Goal: Find specific page/section: Find specific page/section

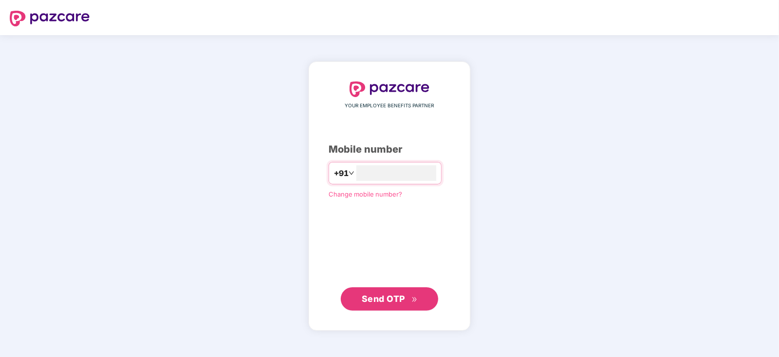
type input "**********"
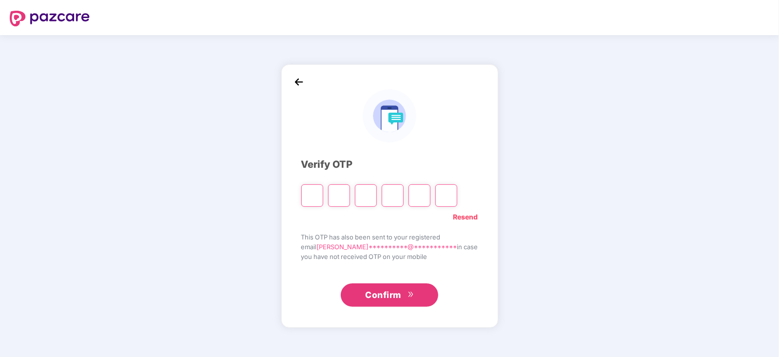
type input "*"
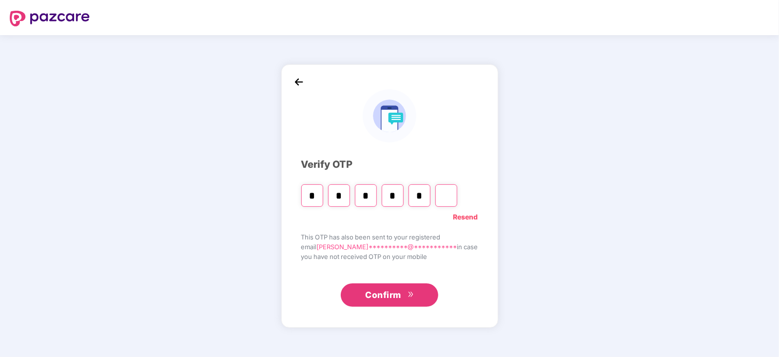
type input "*"
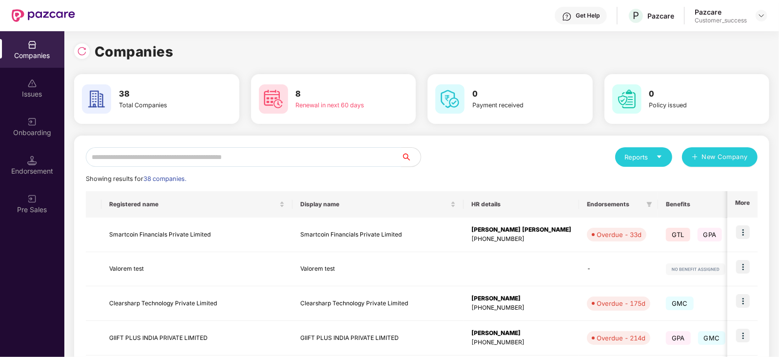
click at [302, 154] on input "text" at bounding box center [243, 156] width 315 height 19
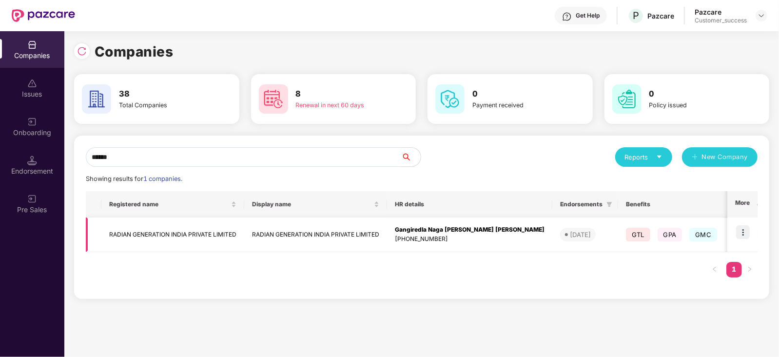
type input "******"
click at [750, 230] on img at bounding box center [743, 232] width 14 height 14
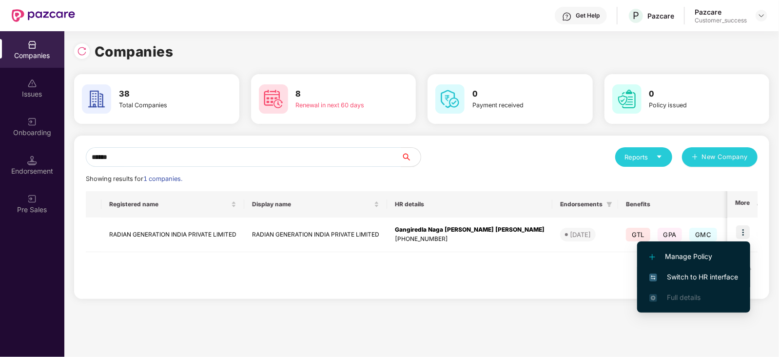
click at [694, 275] on span "Switch to HR interface" at bounding box center [693, 277] width 89 height 11
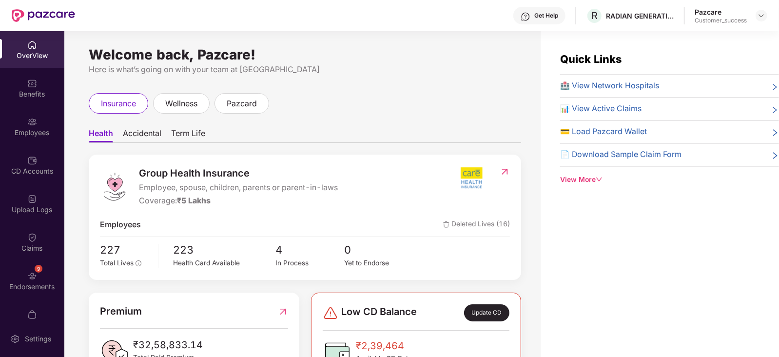
click at [42, 138] on div "Employees" at bounding box center [32, 126] width 64 height 37
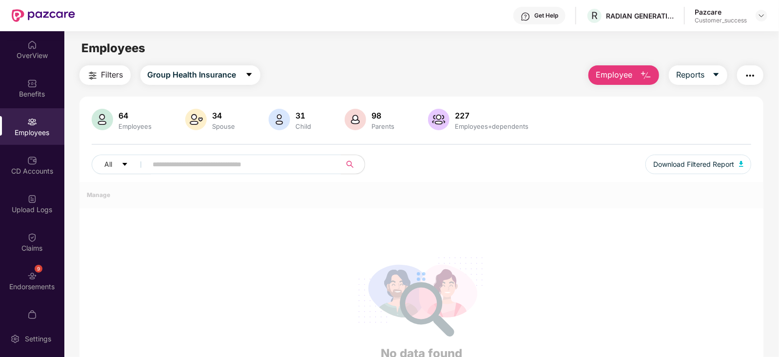
click at [42, 138] on div "Employees" at bounding box center [32, 126] width 64 height 37
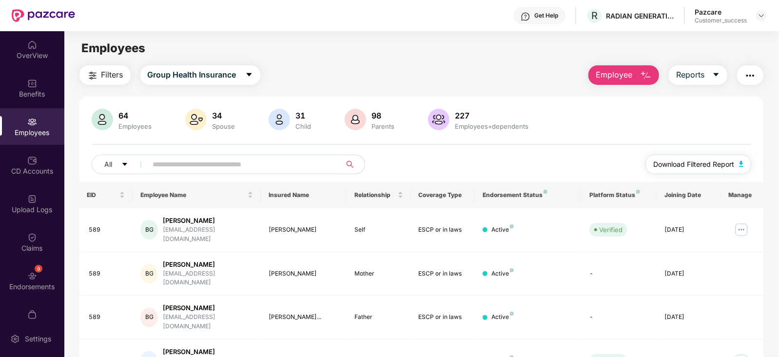
click at [710, 174] on button "Download Filtered Report" at bounding box center [698, 164] width 106 height 19
click at [456, 35] on main "Employees Filters Group Health Insurance Employee Reports 64 Employees 34 Spous…" at bounding box center [421, 209] width 714 height 357
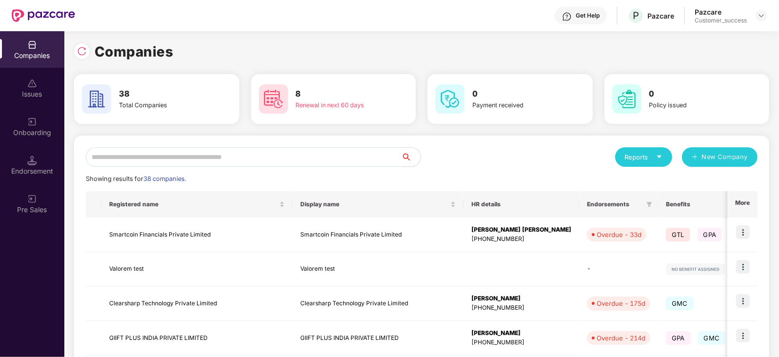
click at [253, 158] on input "text" at bounding box center [243, 156] width 315 height 19
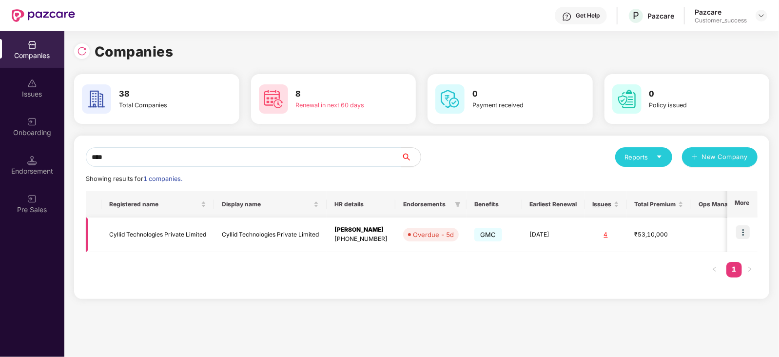
type input "****"
click at [171, 233] on td "Cyllid Technologies Private Limited" at bounding box center [157, 234] width 113 height 35
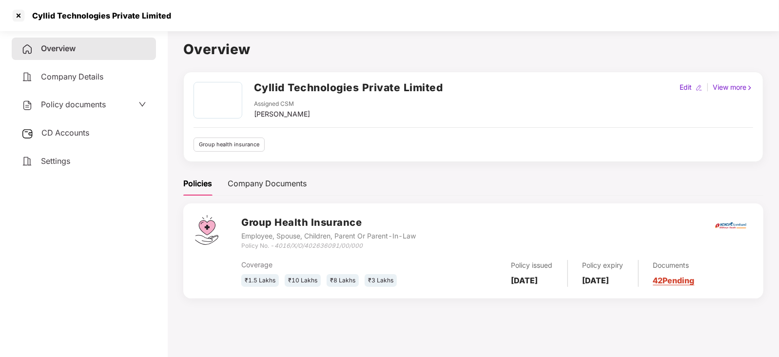
click at [73, 108] on span "Policy documents" at bounding box center [73, 104] width 65 height 10
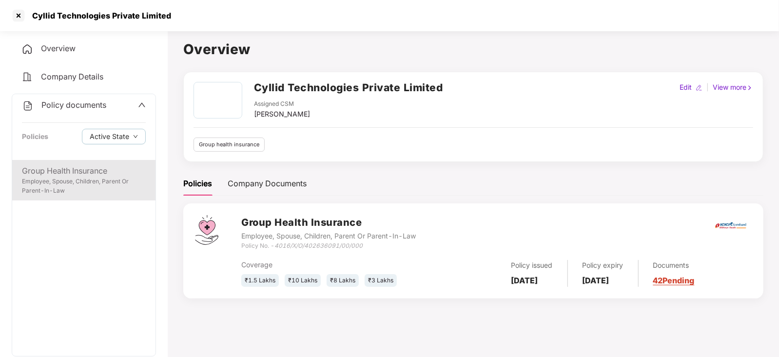
click at [47, 189] on div "Employee, Spouse, Children, Parent Or Parent-In-Law" at bounding box center [84, 186] width 124 height 19
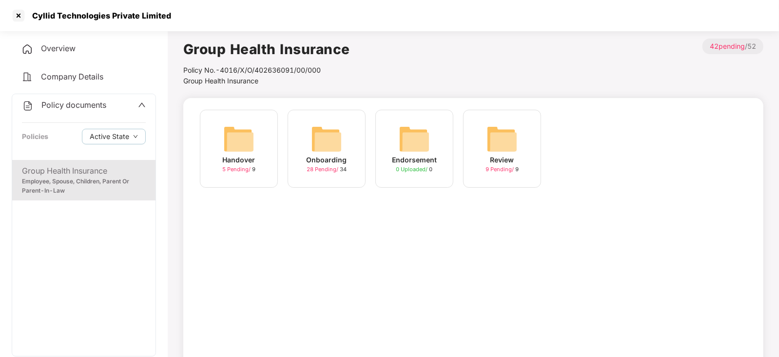
click at [324, 153] on img at bounding box center [326, 138] width 31 height 31
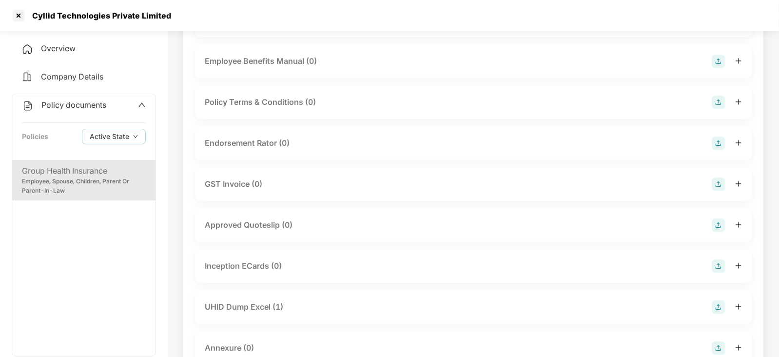
scroll to position [229, 0]
click at [19, 14] on div at bounding box center [19, 16] width 16 height 16
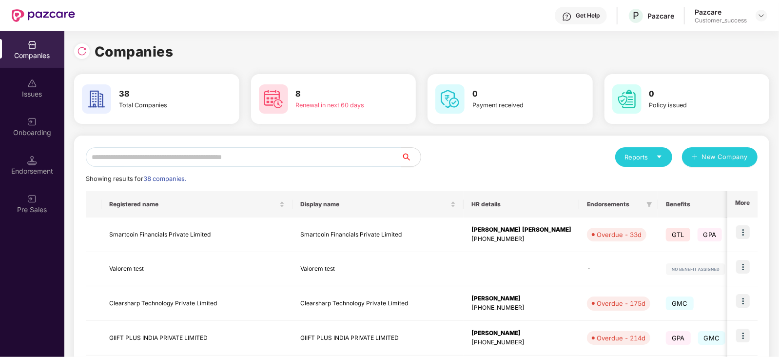
scroll to position [0, 0]
click at [267, 165] on input "text" at bounding box center [243, 156] width 315 height 19
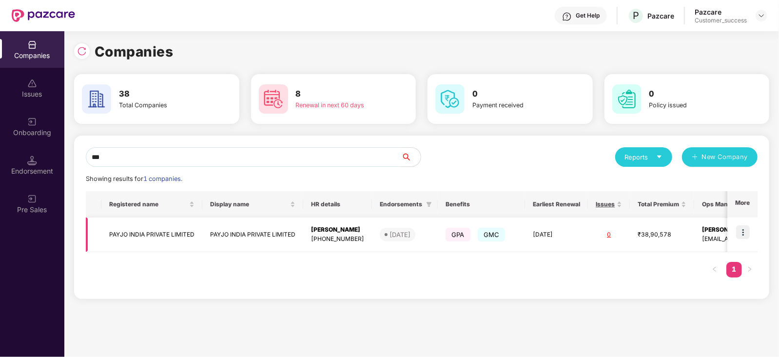
type input "***"
click at [746, 233] on img at bounding box center [743, 232] width 14 height 14
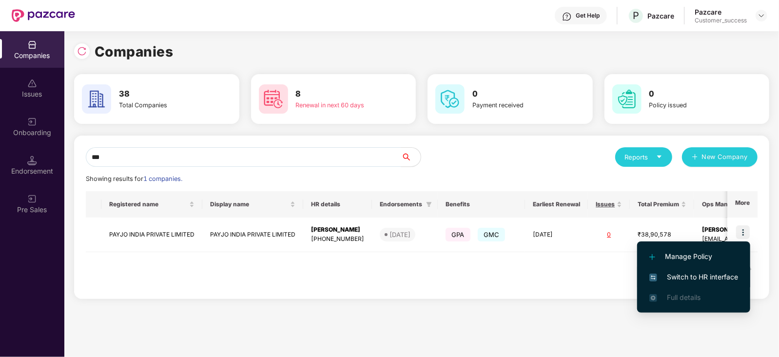
click at [704, 274] on span "Switch to HR interface" at bounding box center [693, 277] width 89 height 11
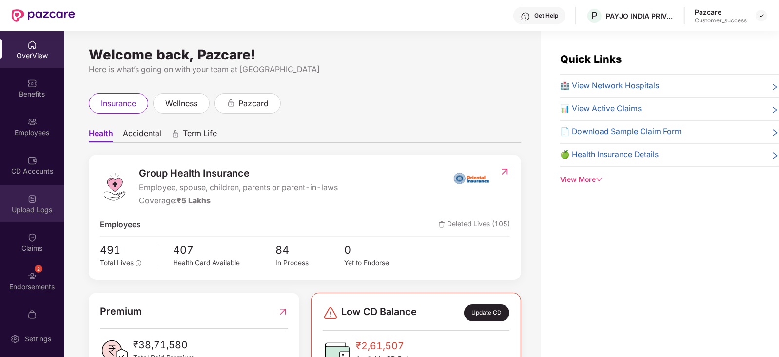
click at [32, 207] on div "Upload Logs" at bounding box center [32, 210] width 64 height 10
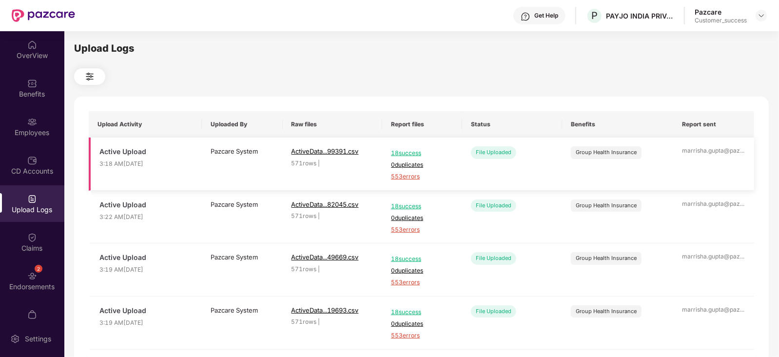
click at [408, 177] on span "553 errors" at bounding box center [422, 176] width 62 height 9
click at [32, 138] on div "Employees" at bounding box center [32, 126] width 64 height 37
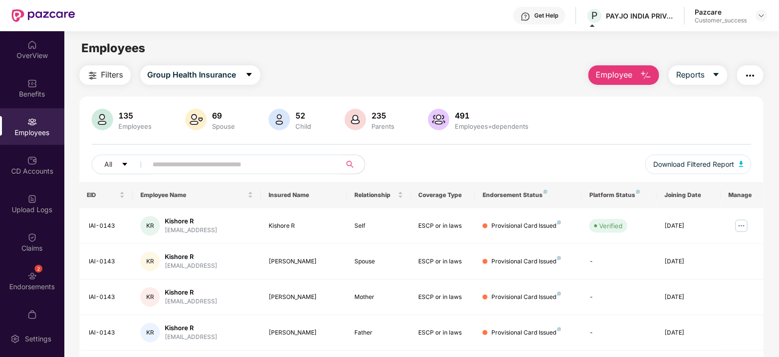
click at [180, 169] on input "text" at bounding box center [240, 164] width 175 height 15
click at [190, 164] on input "text" at bounding box center [240, 164] width 175 height 15
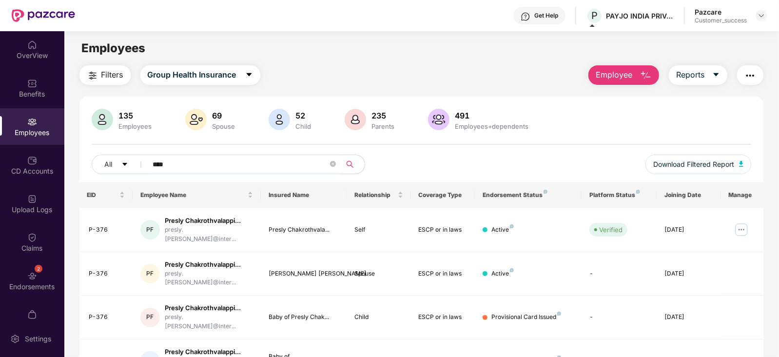
type input "****"
